Goal: Use online tool/utility

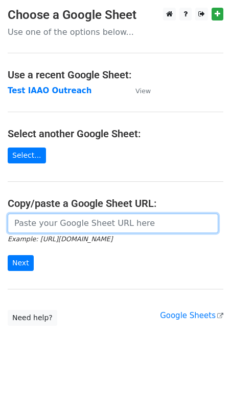
click at [19, 223] on input "url" at bounding box center [113, 223] width 211 height 19
paste input "[URL][DOMAIN_NAME]"
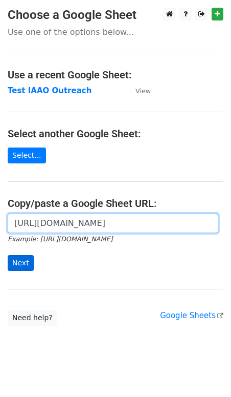
type input "[URL][DOMAIN_NAME]"
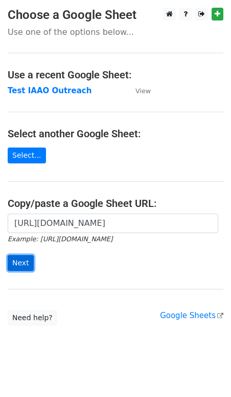
scroll to position [0, 0]
click at [16, 264] on input "Next" at bounding box center [21, 263] width 26 height 16
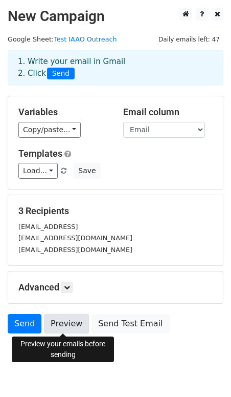
click at [63, 321] on link "Preview" at bounding box center [66, 323] width 45 height 19
click at [66, 325] on link "Preview" at bounding box center [66, 323] width 45 height 19
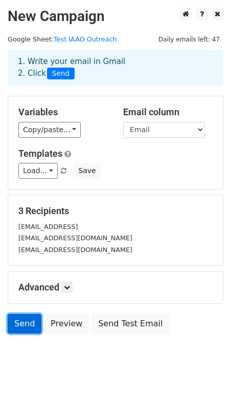
click at [24, 326] on link "Send" at bounding box center [25, 323] width 34 height 19
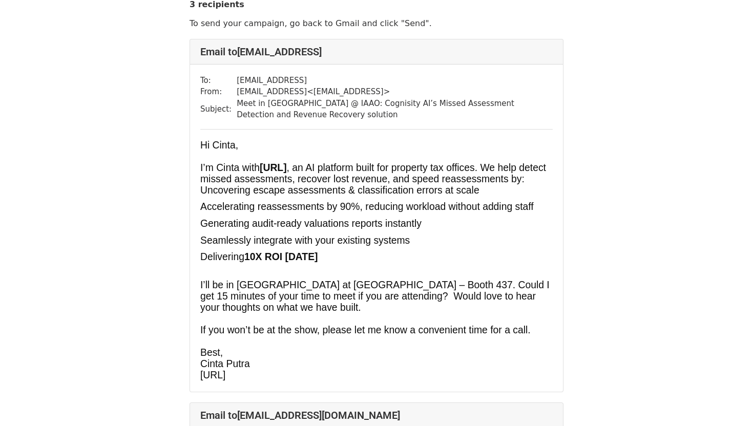
scroll to position [34, 0]
